Goal: Information Seeking & Learning: Find specific fact

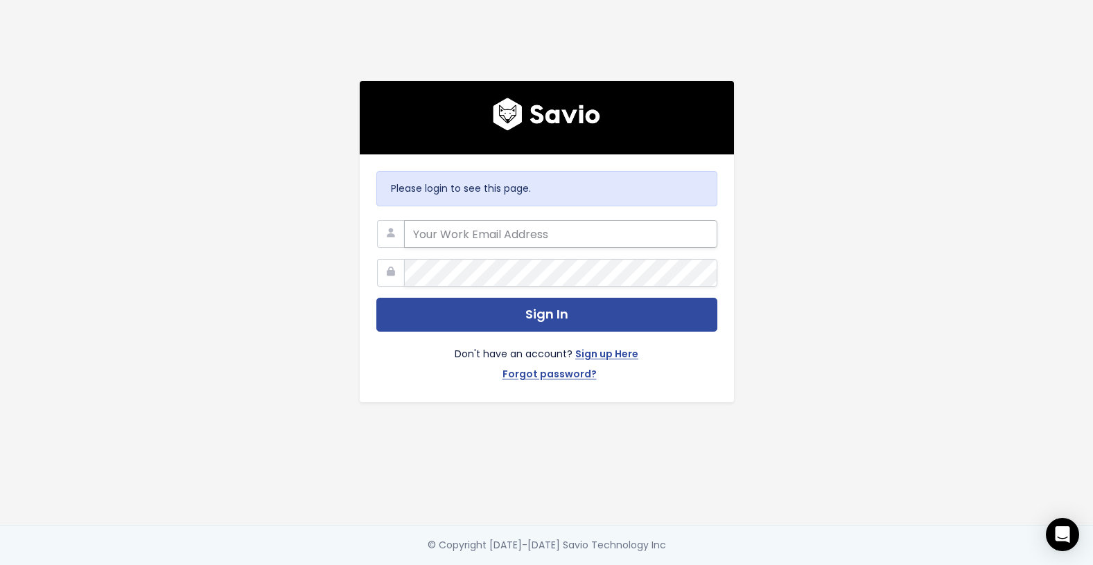
click at [619, 223] on input "email" at bounding box center [560, 234] width 313 height 28
type input "[EMAIL_ADDRESS][PERSON_NAME][DOMAIN_NAME]"
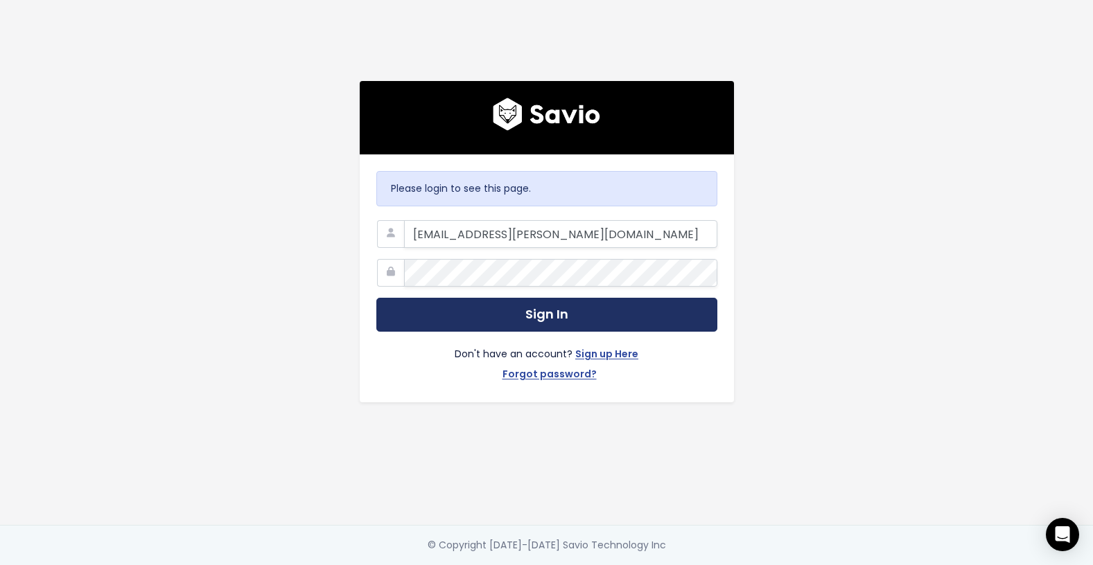
click at [556, 315] on button "Sign In" at bounding box center [546, 315] width 341 height 34
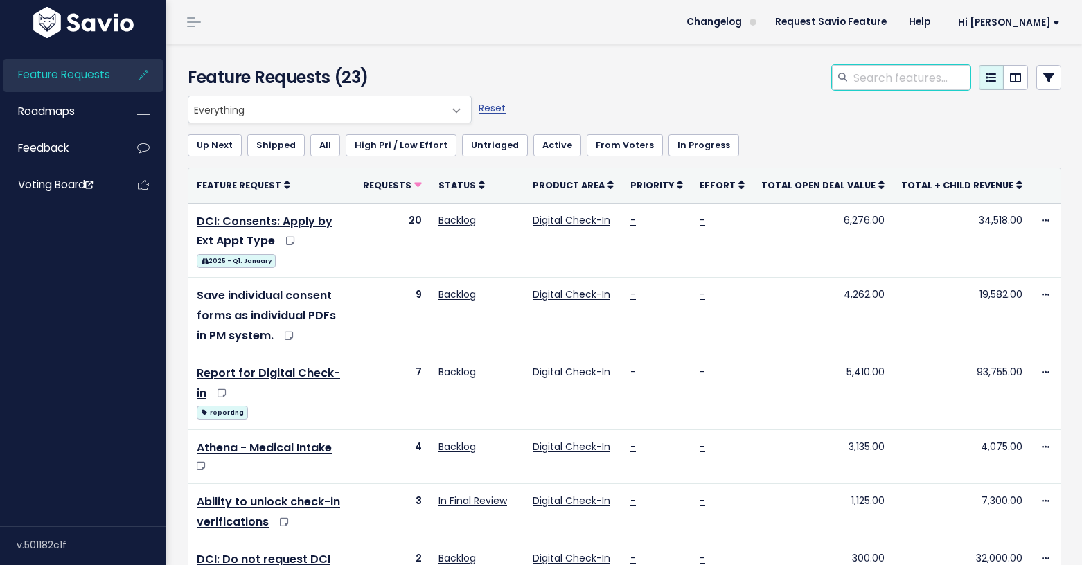
click at [854, 74] on input "search" at bounding box center [911, 77] width 118 height 25
type input "reschedule"
